Goal: Information Seeking & Learning: Understand process/instructions

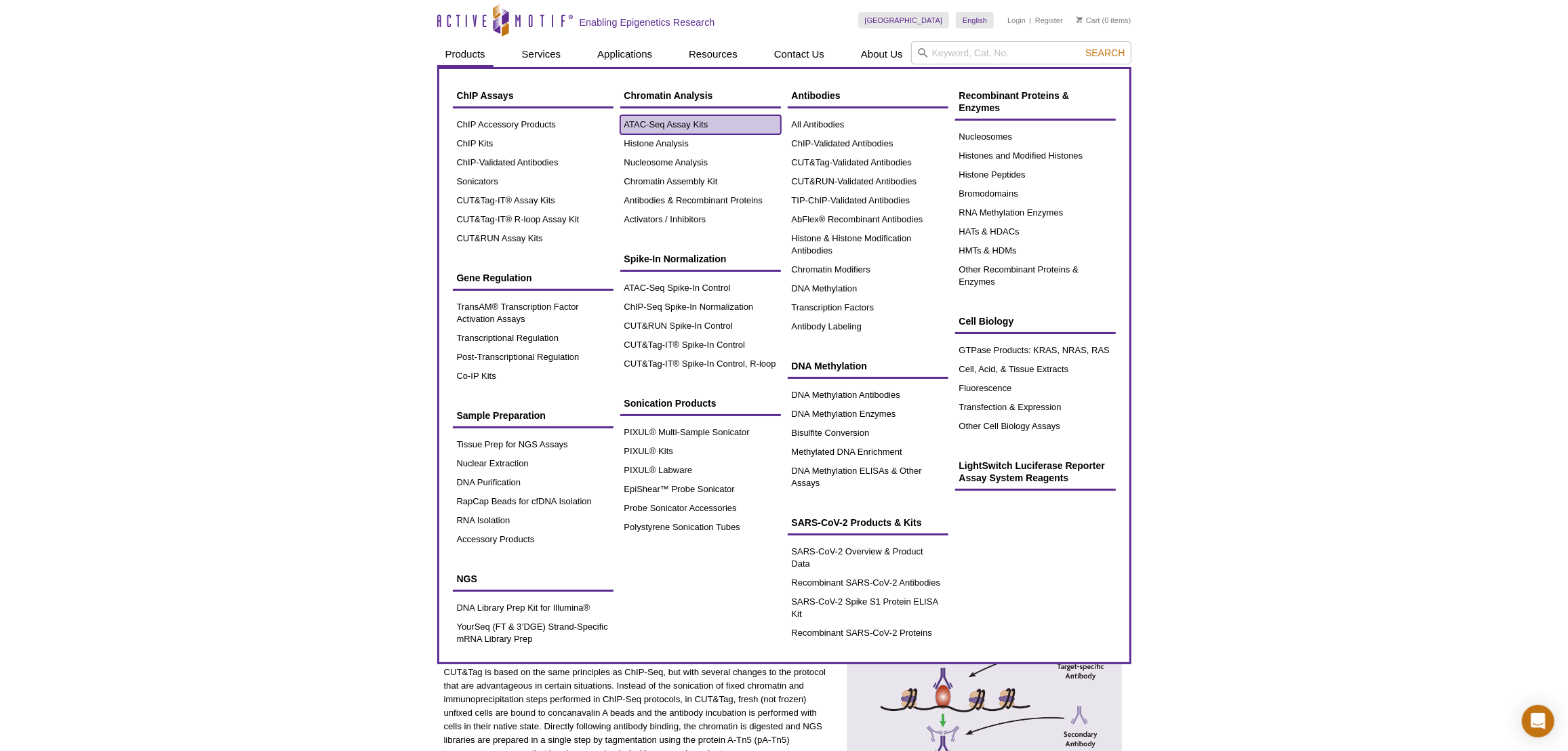
click at [666, 126] on link "ATAC-Seq Assay Kits" at bounding box center [700, 124] width 161 height 19
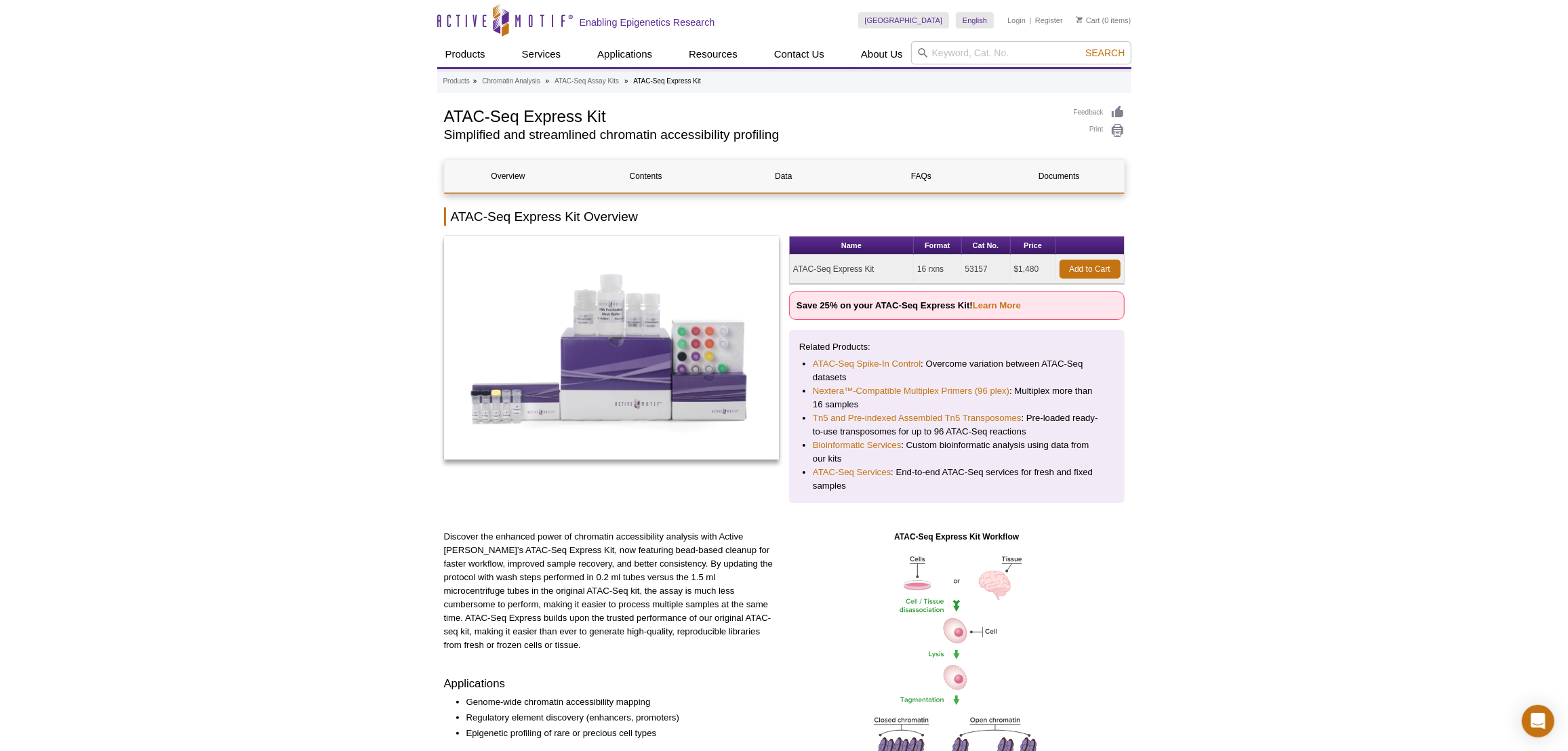
click at [971, 263] on td "53157" at bounding box center [986, 269] width 49 height 29
copy td "53157"
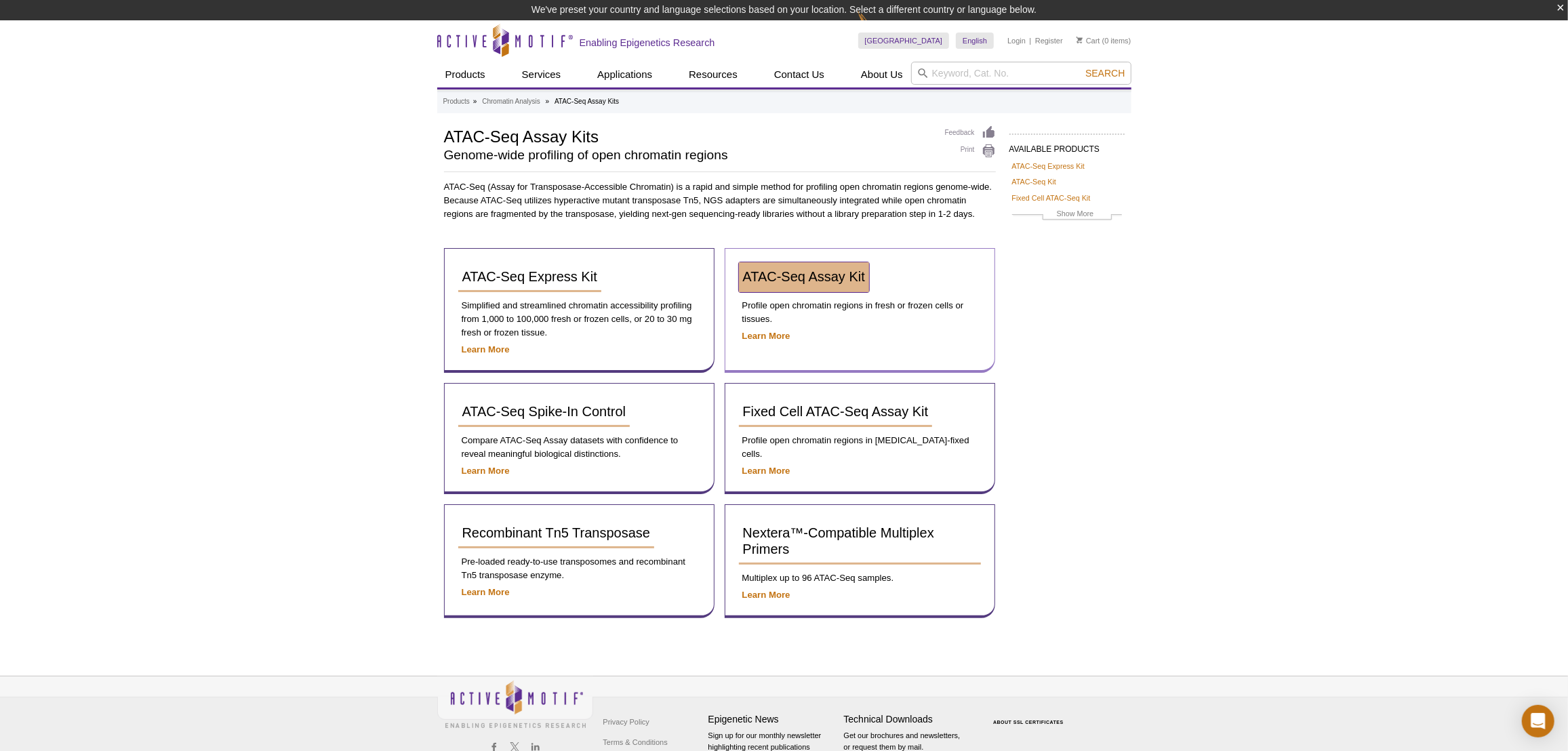
click at [793, 281] on span "ATAC-Seq Assay Kit" at bounding box center [804, 276] width 122 height 15
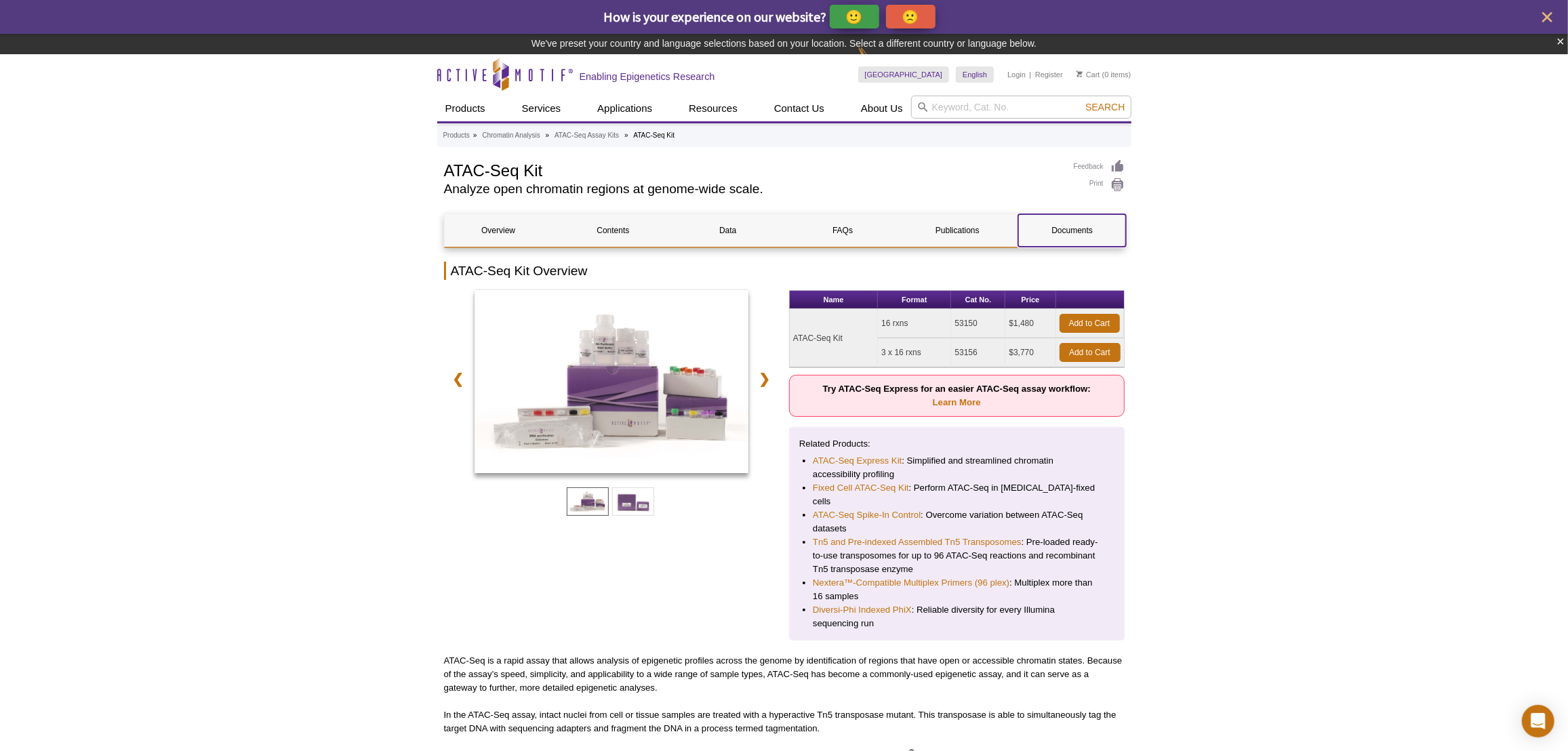
click at [1055, 236] on link "Documents" at bounding box center [1071, 230] width 107 height 33
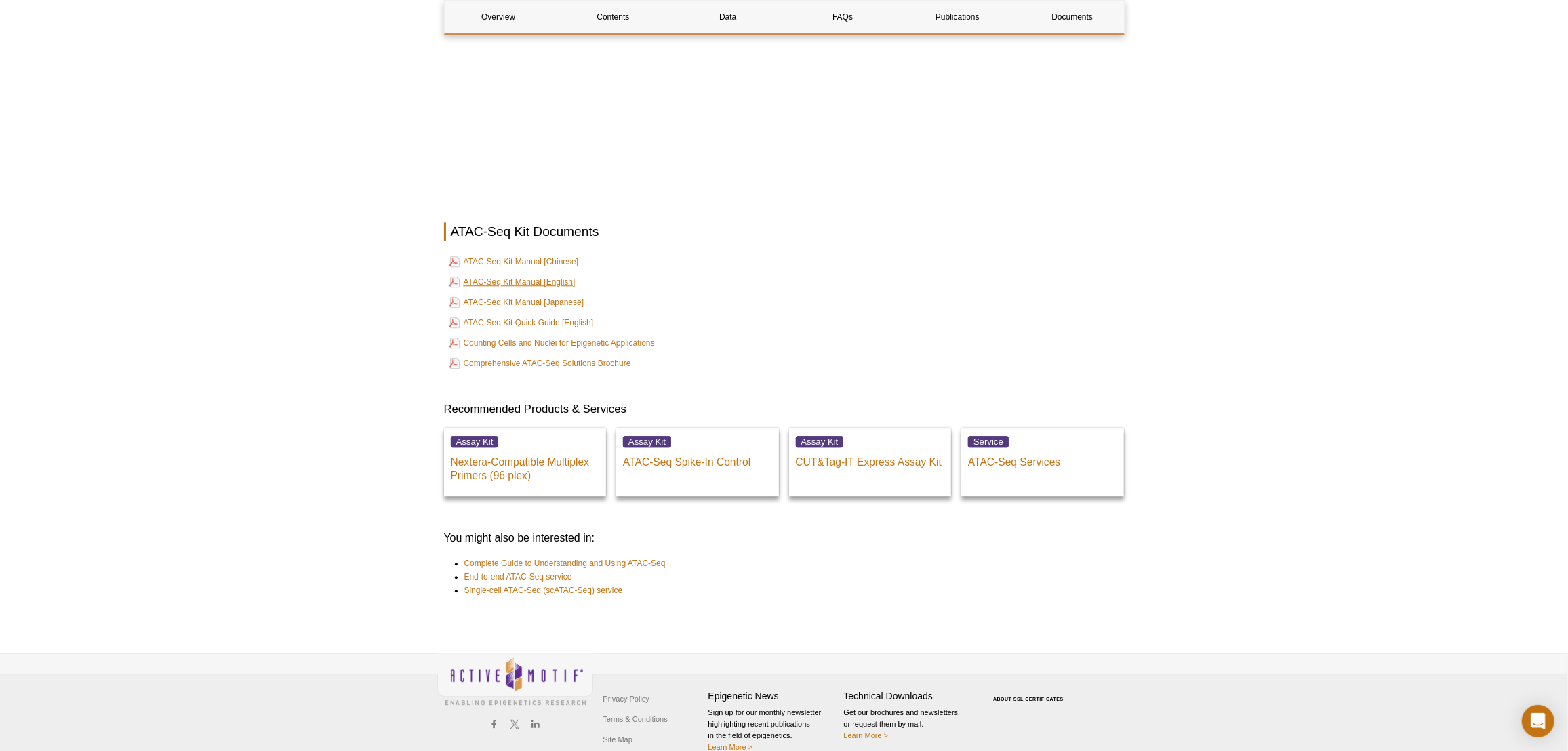
scroll to position [3162, 0]
click at [518, 274] on link "ATAC-Seq Kit Manual [English]" at bounding box center [513, 281] width 127 height 16
